Goal: Use online tool/utility: Utilize a website feature to perform a specific function

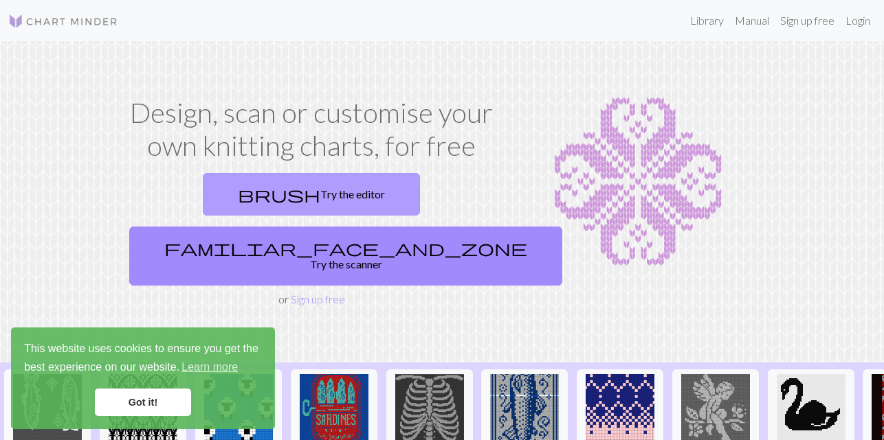
click at [244, 184] on link "brush Try the editor" at bounding box center [311, 194] width 217 height 43
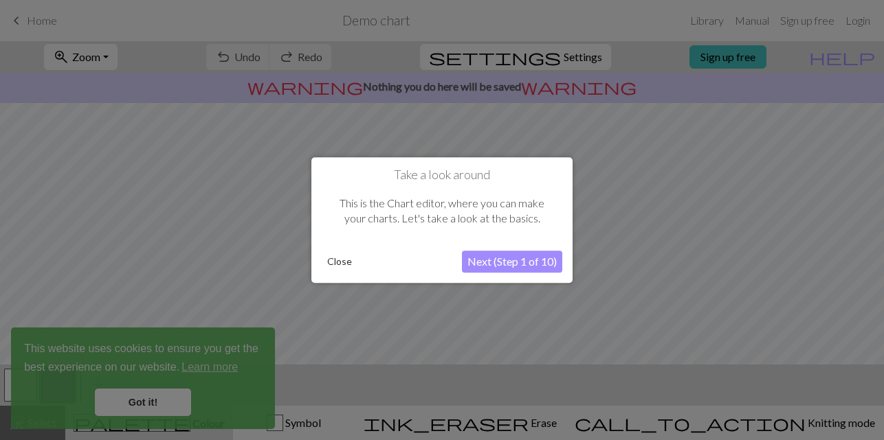
click at [341, 262] on button "Close" at bounding box center [340, 261] width 36 height 21
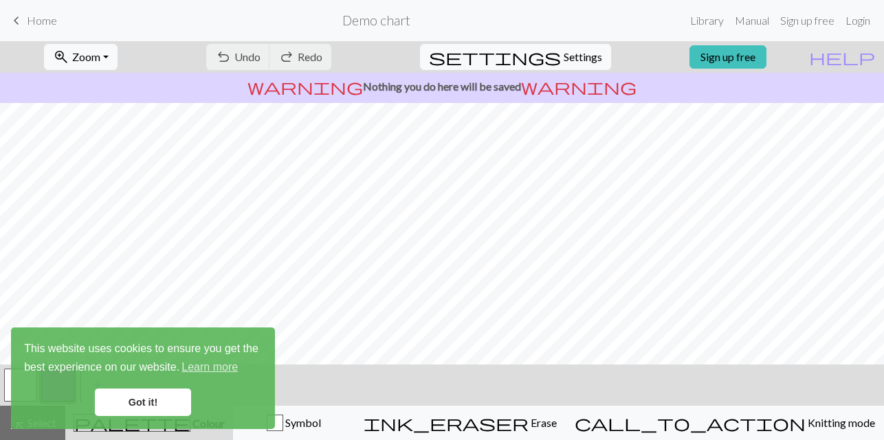
click at [135, 404] on link "Got it!" at bounding box center [143, 402] width 96 height 27
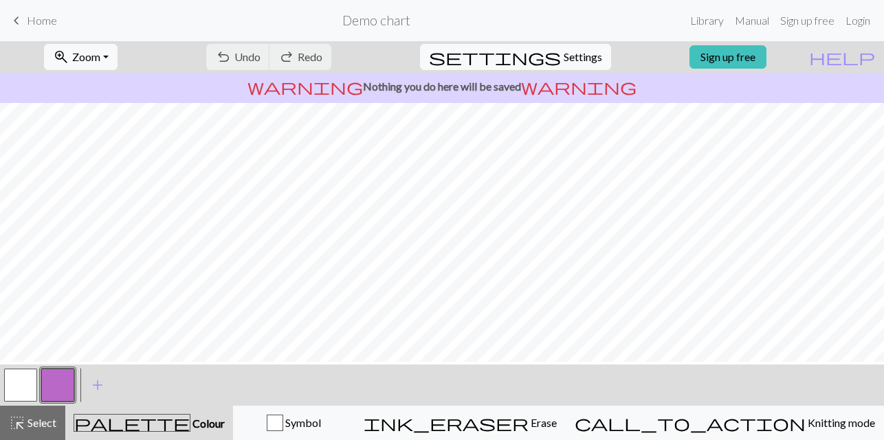
scroll to position [240, 0]
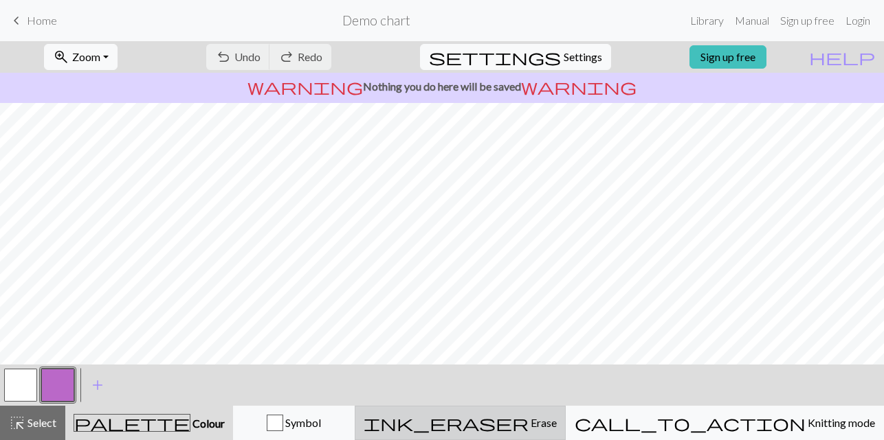
click at [565, 414] on button "ink_eraser Erase Erase" at bounding box center [460, 423] width 211 height 34
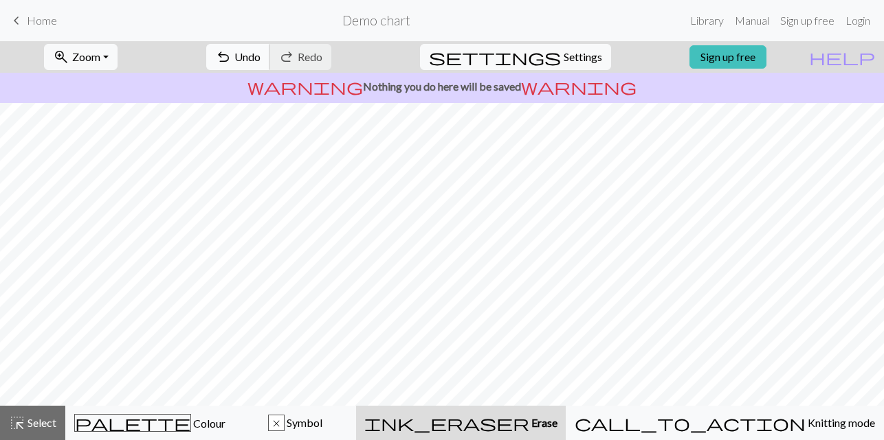
click at [260, 59] on span "Undo" at bounding box center [247, 56] width 26 height 13
click at [296, 59] on div "undo Undo Undo redo Redo Redo" at bounding box center [269, 57] width 146 height 32
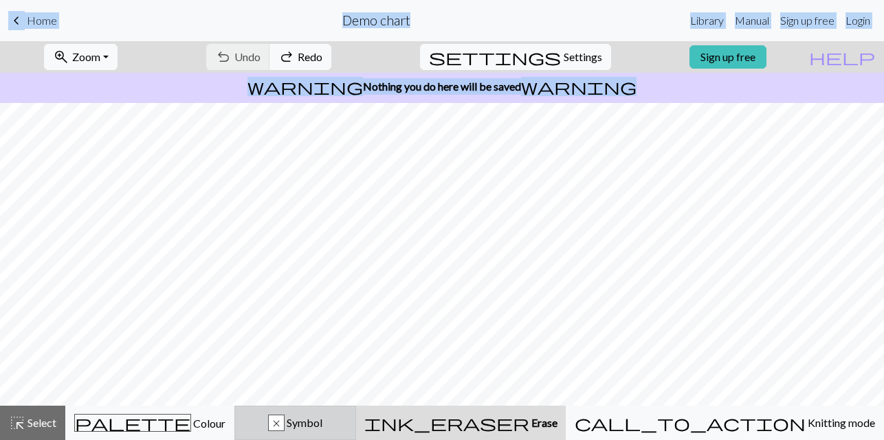
click at [356, 433] on button "x Symbol" at bounding box center [295, 423] width 122 height 34
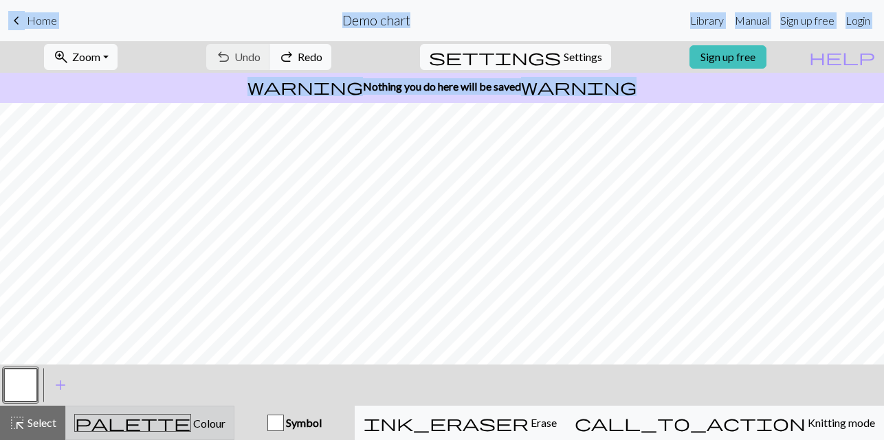
click at [194, 420] on span "Colour" at bounding box center [208, 423] width 34 height 13
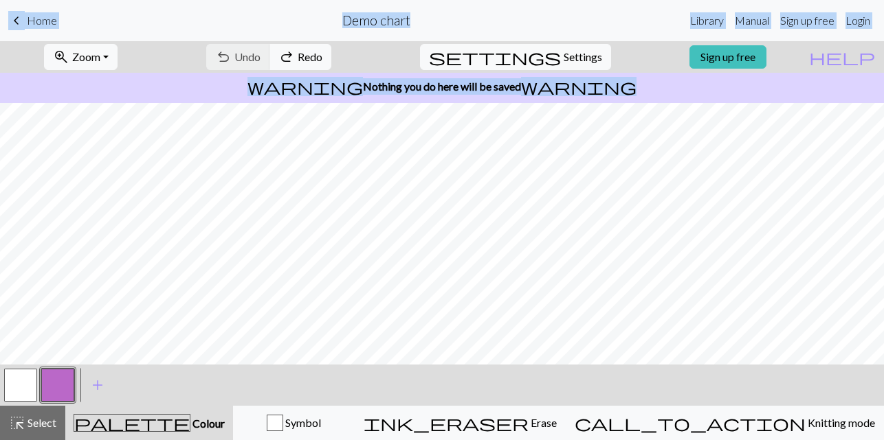
click at [25, 379] on button "button" at bounding box center [20, 385] width 33 height 33
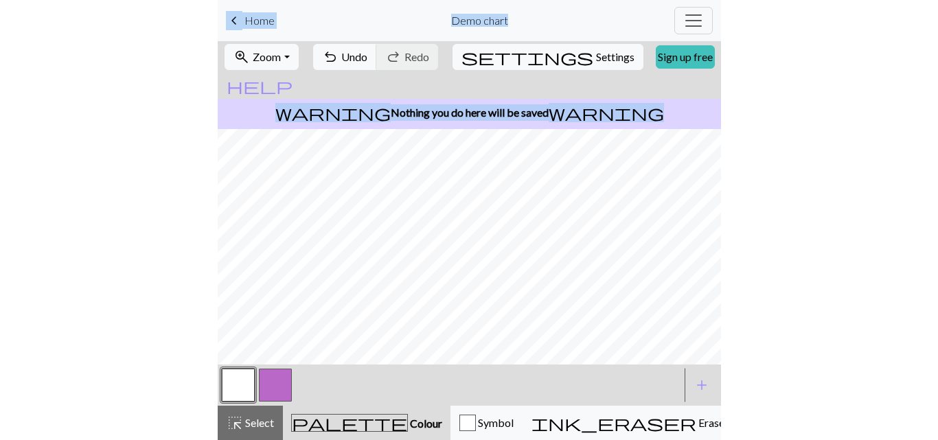
scroll to position [190, 0]
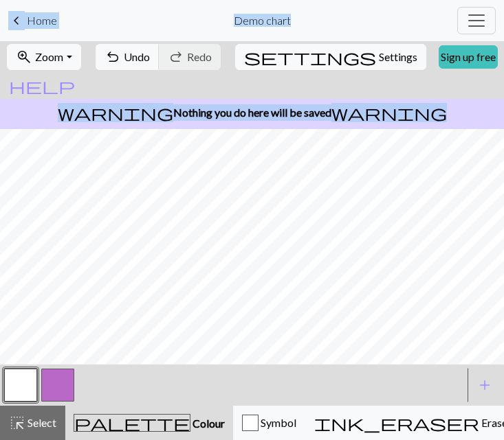
click at [55, 379] on button "button" at bounding box center [57, 385] width 33 height 33
click at [24, 375] on button "button" at bounding box center [20, 385] width 33 height 33
click at [56, 383] on button "button" at bounding box center [57, 385] width 33 height 33
click at [23, 374] on button "button" at bounding box center [20, 385] width 33 height 33
click at [55, 386] on button "button" at bounding box center [57, 385] width 33 height 33
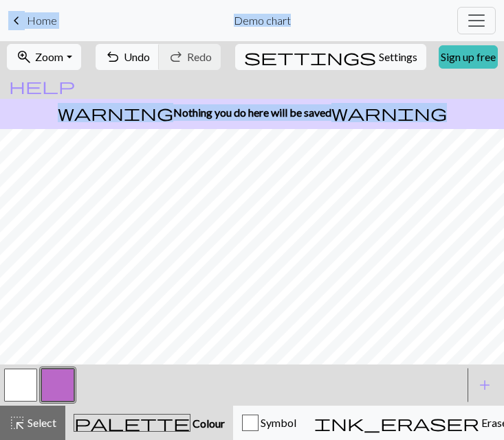
click at [23, 386] on button "button" at bounding box center [20, 385] width 33 height 33
click at [61, 381] on button "button" at bounding box center [57, 385] width 33 height 33
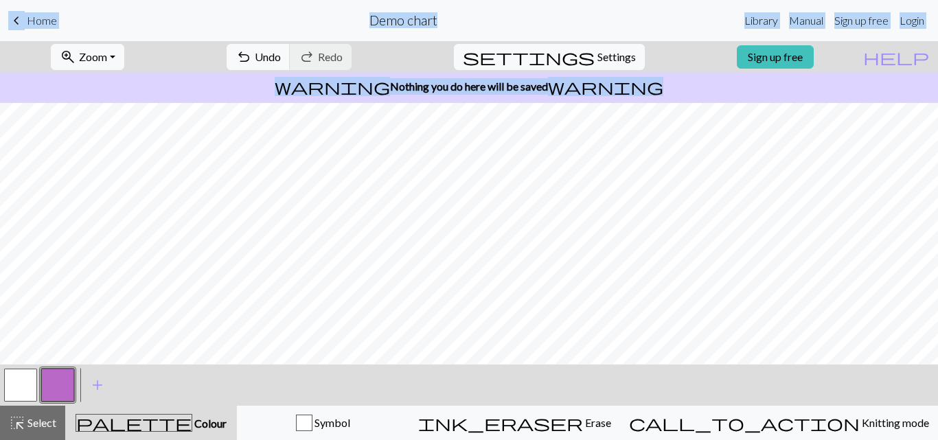
scroll to position [240, 0]
click at [623, 56] on button "settings Settings" at bounding box center [549, 57] width 191 height 26
select select "aran"
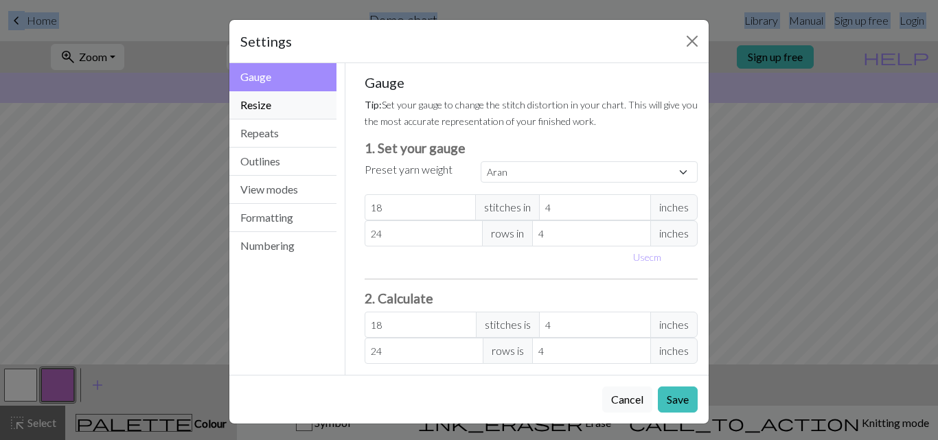
click at [273, 110] on button "Resize" at bounding box center [282, 105] width 107 height 28
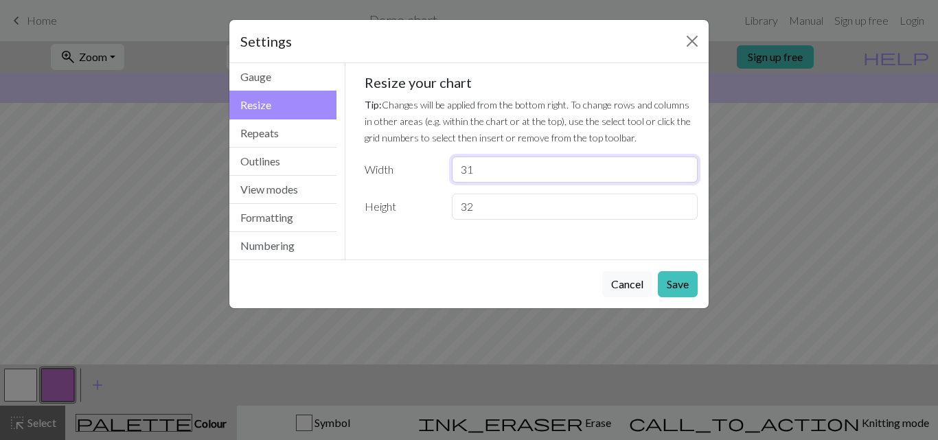
click at [683, 167] on input "31" at bounding box center [575, 170] width 246 height 26
click at [683, 167] on input "32" at bounding box center [575, 170] width 246 height 26
click at [683, 167] on input "33" at bounding box center [575, 170] width 246 height 26
click at [683, 167] on input "34" at bounding box center [575, 170] width 246 height 26
type input "35"
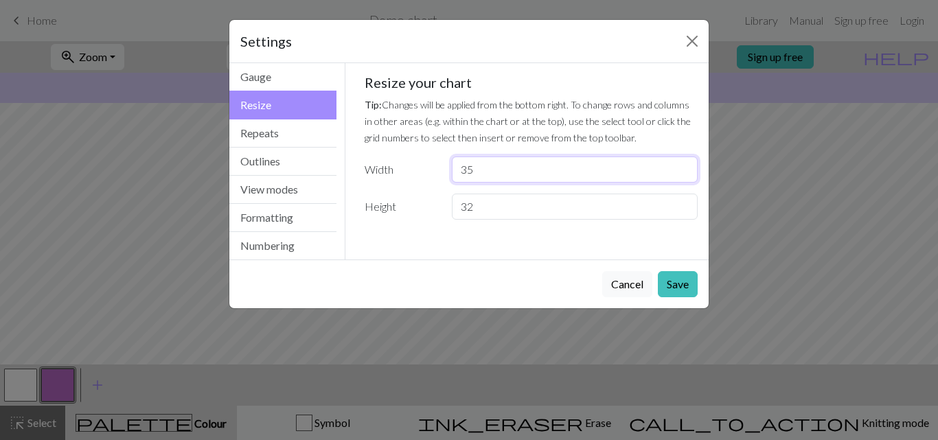
click at [683, 167] on input "35" at bounding box center [575, 170] width 246 height 26
click at [684, 212] on input "31" at bounding box center [575, 207] width 246 height 26
click at [684, 212] on input "30" at bounding box center [575, 207] width 246 height 26
click at [684, 212] on input "29" at bounding box center [575, 207] width 246 height 26
click at [684, 213] on input "28" at bounding box center [575, 207] width 246 height 26
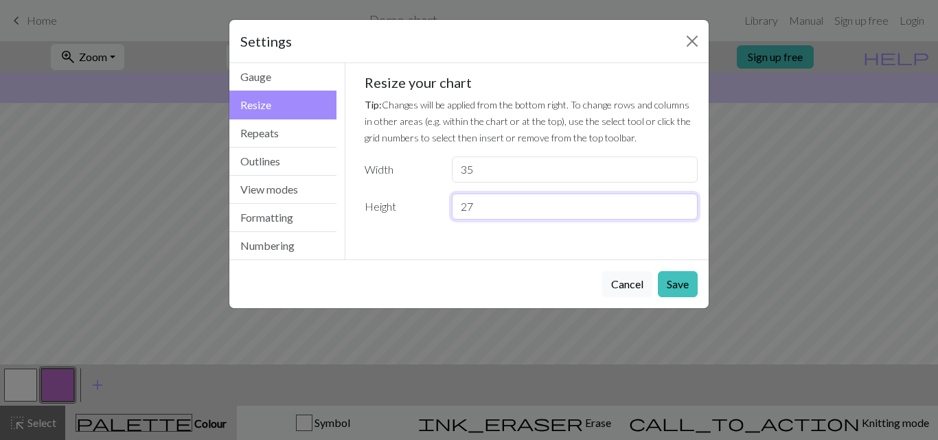
click at [684, 213] on input "27" at bounding box center [575, 207] width 246 height 26
click at [684, 213] on input "26" at bounding box center [575, 207] width 246 height 26
click at [684, 213] on input "25" at bounding box center [575, 207] width 246 height 26
click at [684, 213] on input "24" at bounding box center [575, 207] width 246 height 26
click at [684, 213] on input "23" at bounding box center [575, 207] width 246 height 26
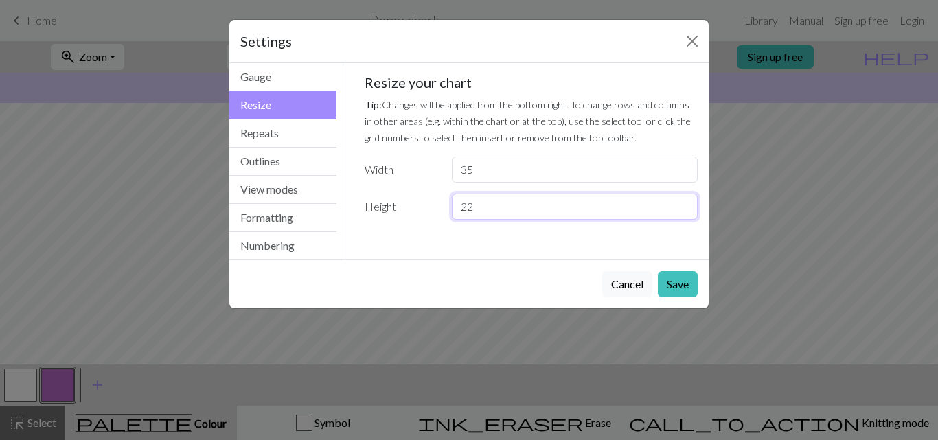
click at [684, 213] on input "22" at bounding box center [575, 207] width 246 height 26
click at [684, 213] on input "21" at bounding box center [575, 207] width 246 height 26
click at [684, 213] on input "20" at bounding box center [575, 207] width 246 height 26
click at [684, 213] on input "19" at bounding box center [575, 207] width 246 height 26
type input "18"
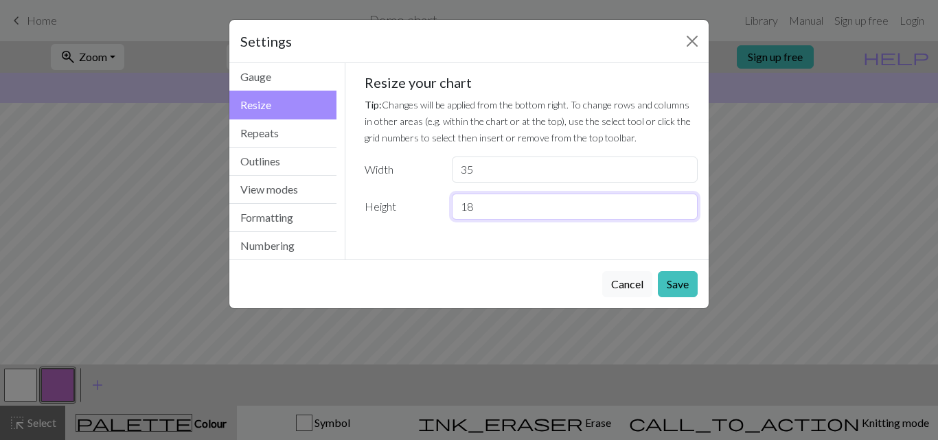
click at [684, 213] on input "18" at bounding box center [575, 207] width 246 height 26
click at [677, 280] on button "Save" at bounding box center [678, 284] width 40 height 26
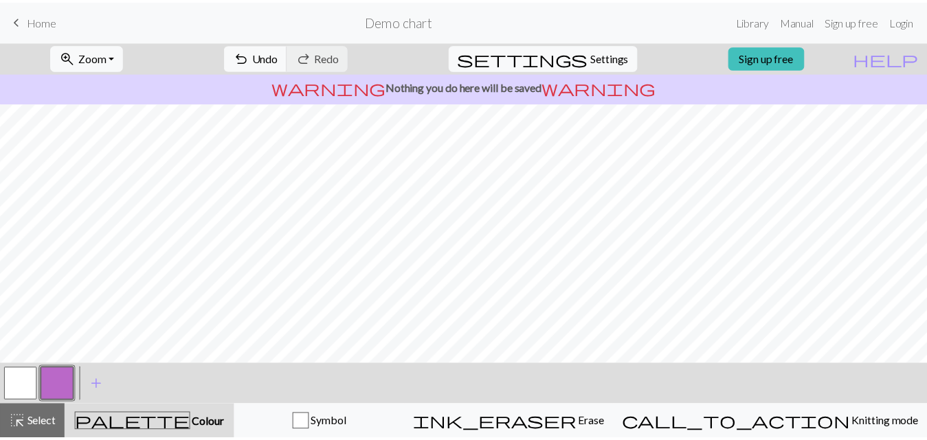
scroll to position [47, 0]
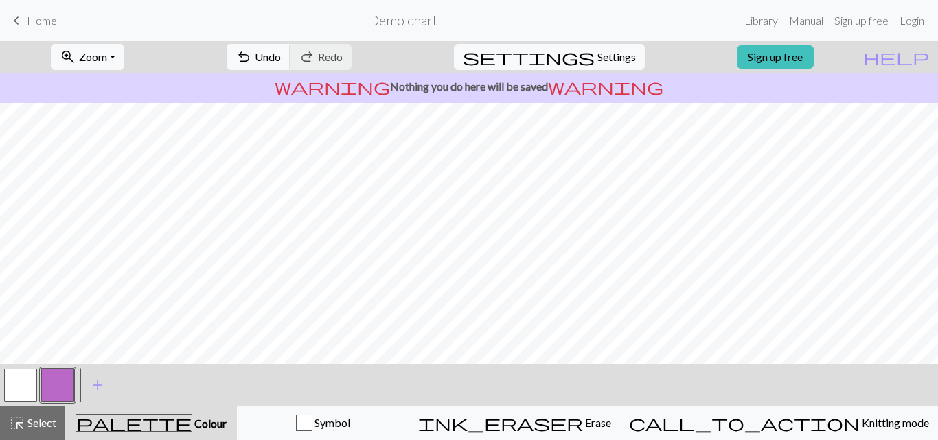
click at [19, 391] on button "button" at bounding box center [20, 385] width 33 height 33
click at [54, 381] on button "button" at bounding box center [57, 385] width 33 height 33
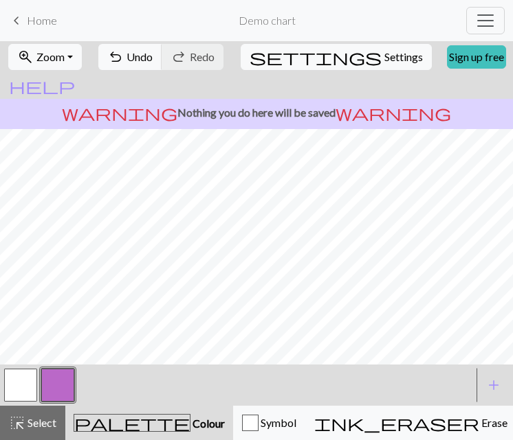
click at [21, 376] on button "button" at bounding box center [20, 385] width 33 height 33
click at [56, 375] on button "button" at bounding box center [57, 385] width 33 height 33
click at [32, 381] on button "button" at bounding box center [20, 385] width 33 height 33
click at [58, 379] on button "button" at bounding box center [57, 385] width 33 height 33
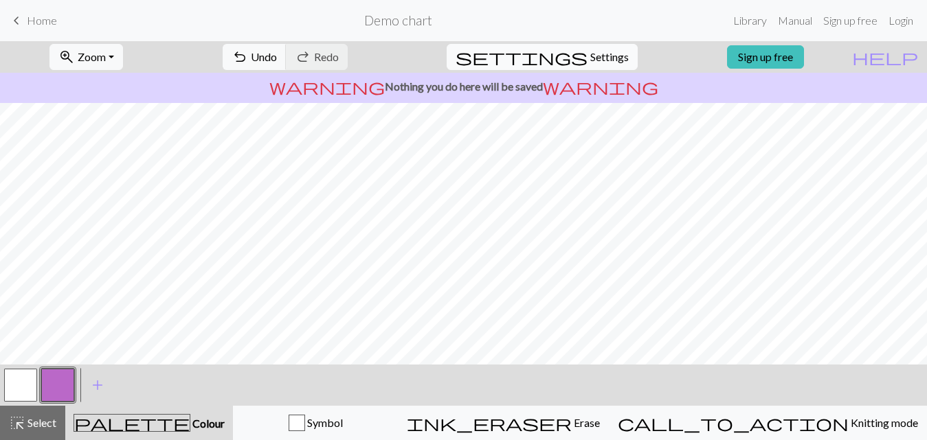
click at [594, 54] on span "Settings" at bounding box center [609, 57] width 38 height 16
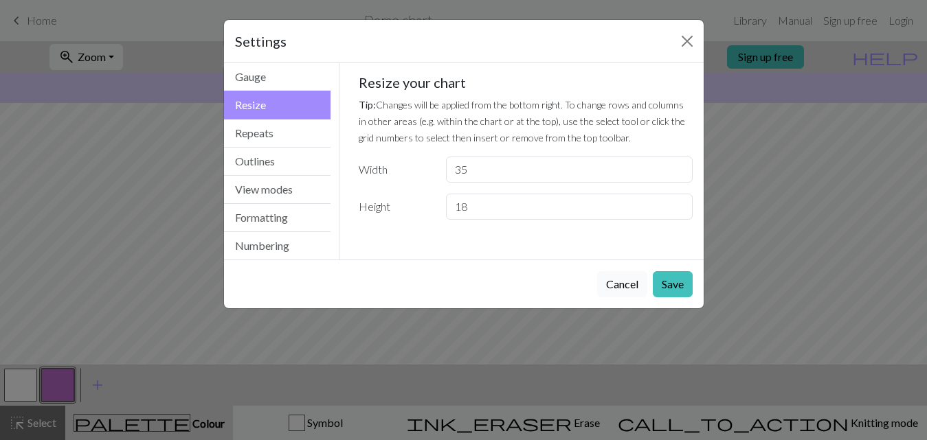
click at [623, 288] on button "Cancel" at bounding box center [622, 284] width 50 height 26
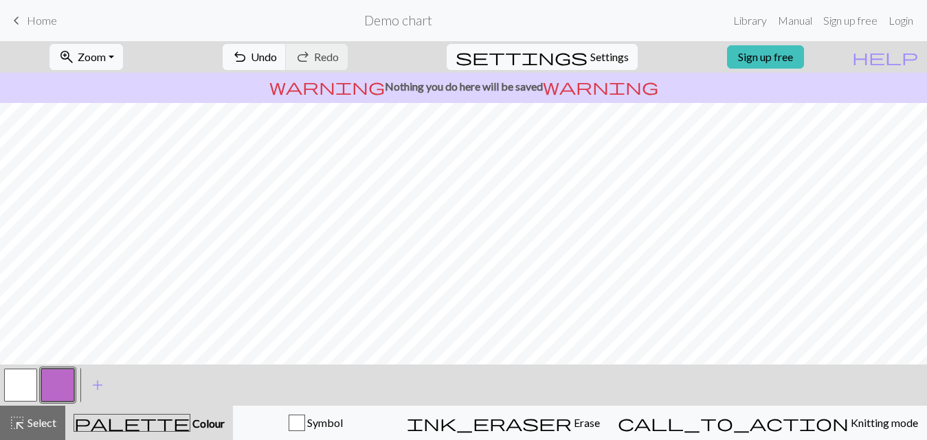
click at [23, 378] on button "button" at bounding box center [20, 385] width 33 height 33
click at [52, 378] on button "button" at bounding box center [57, 385] width 33 height 33
